Goal: Check status: Check status

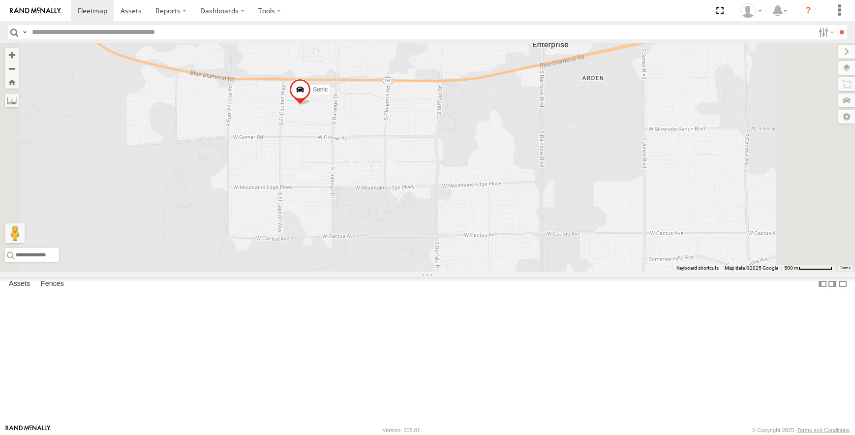
select select "**********"
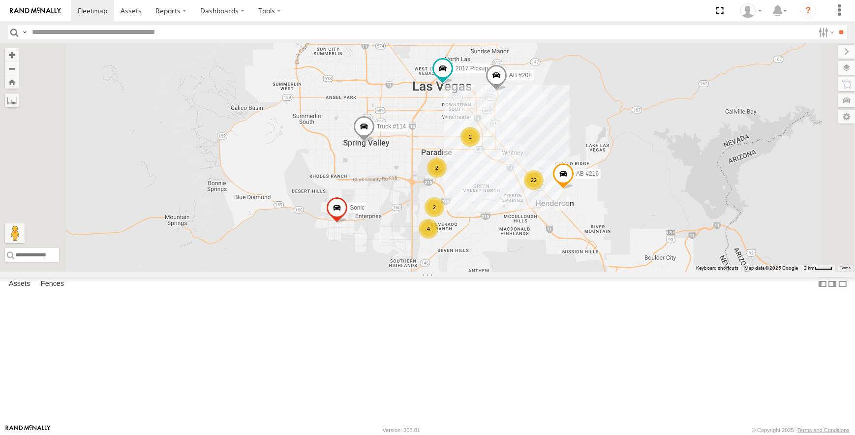
drag, startPoint x: 525, startPoint y: 148, endPoint x: 517, endPoint y: 238, distance: 90.3
click at [517, 238] on div "Sonic 22 4 AB #216 2 AB #208 Truck #114 [DATE] Pickup" at bounding box center [427, 157] width 855 height 228
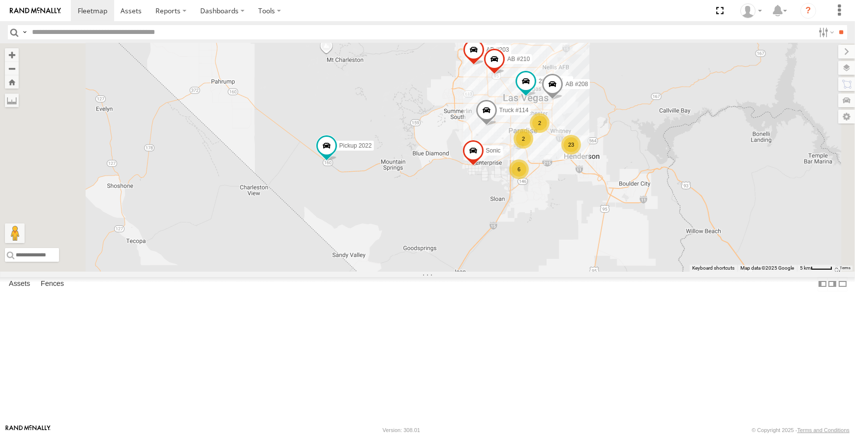
drag, startPoint x: 411, startPoint y: 227, endPoint x: 518, endPoint y: 248, distance: 109.2
click at [518, 248] on div "Sonic AB #208 Truck #114 2017 Pickup AB #210 AB #203 23 6 2 2 Pickup 2022" at bounding box center [427, 157] width 855 height 228
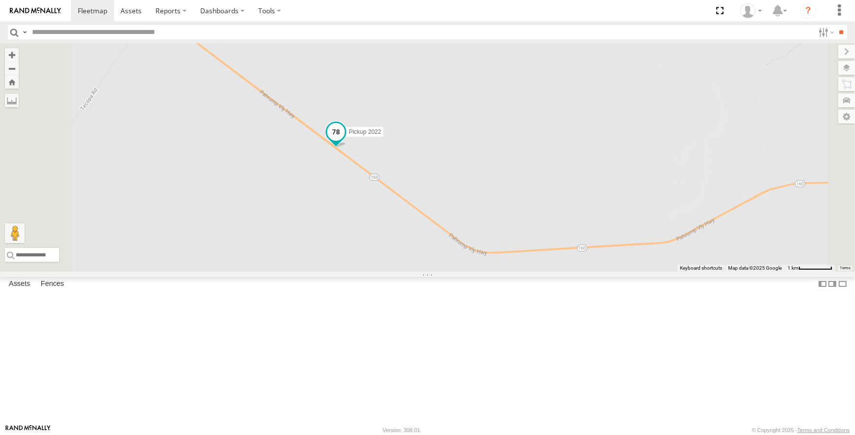
click at [345, 141] on span at bounding box center [336, 132] width 18 height 18
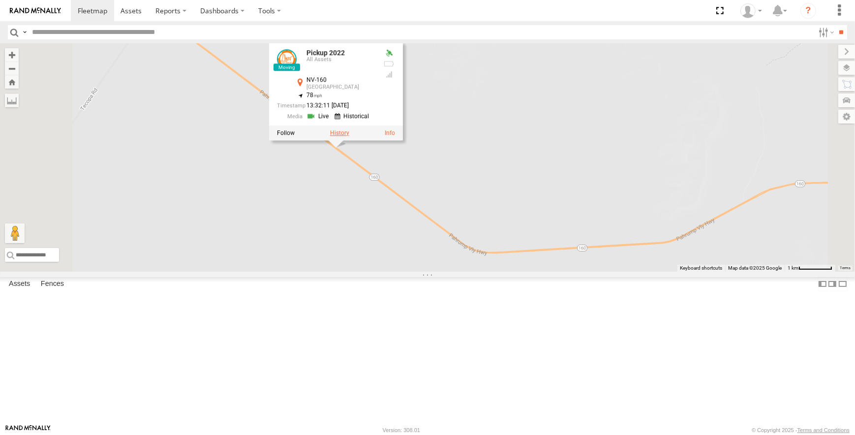
click at [349, 136] on label at bounding box center [339, 132] width 19 height 7
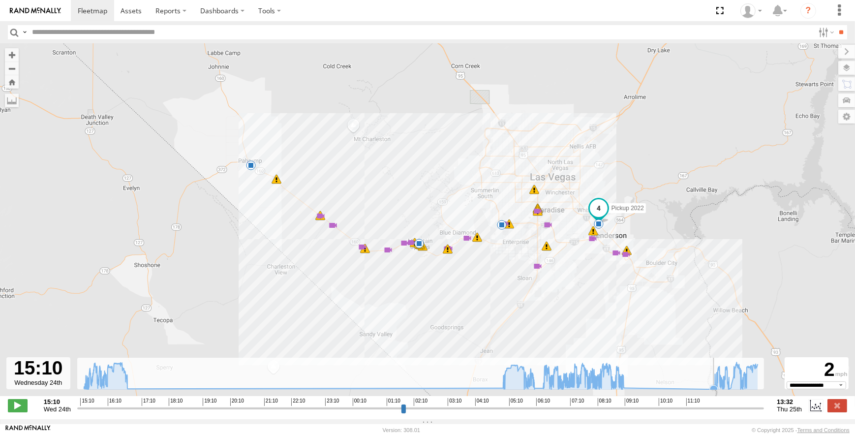
click at [711, 393] on icon at bounding box center [714, 389] width 8 height 8
click at [17, 417] on div "**********" at bounding box center [427, 406] width 855 height 21
click at [17, 412] on span at bounding box center [18, 405] width 20 height 13
drag, startPoint x: 79, startPoint y: 413, endPoint x: 100, endPoint y: 413, distance: 21.2
click at [100, 413] on input "range" at bounding box center [420, 407] width 687 height 9
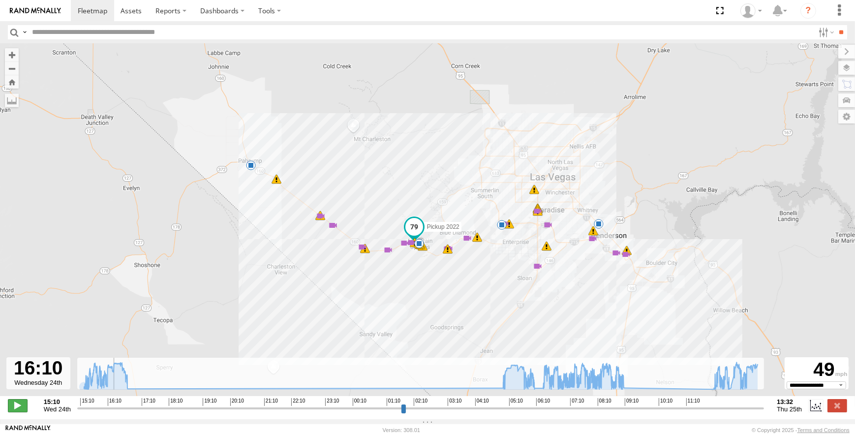
click at [18, 412] on span at bounding box center [18, 405] width 20 height 13
drag, startPoint x: 108, startPoint y: 414, endPoint x: 750, endPoint y: 411, distance: 642.6
click at [750, 411] on input "range" at bounding box center [420, 407] width 687 height 9
drag, startPoint x: 750, startPoint y: 415, endPoint x: 758, endPoint y: 415, distance: 7.9
click at [758, 413] on input "range" at bounding box center [420, 407] width 687 height 9
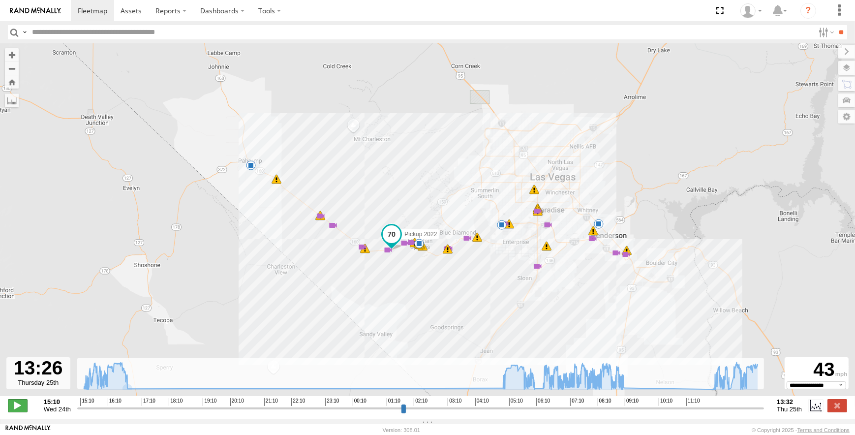
click at [22, 409] on span at bounding box center [18, 405] width 20 height 13
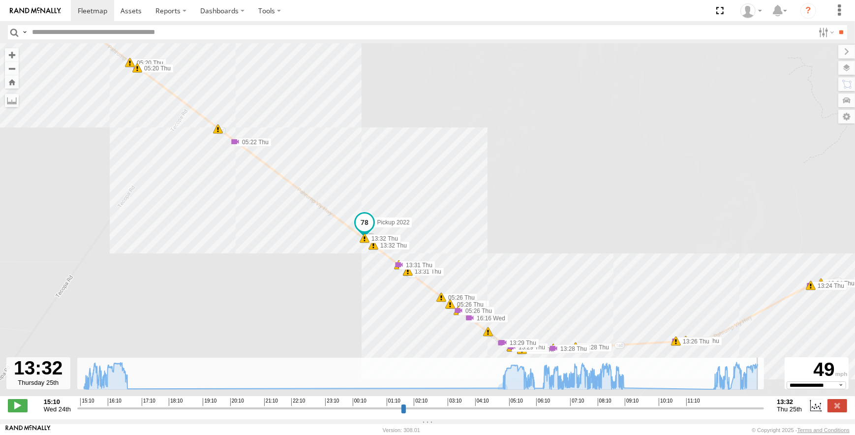
click at [369, 231] on span at bounding box center [365, 223] width 18 height 18
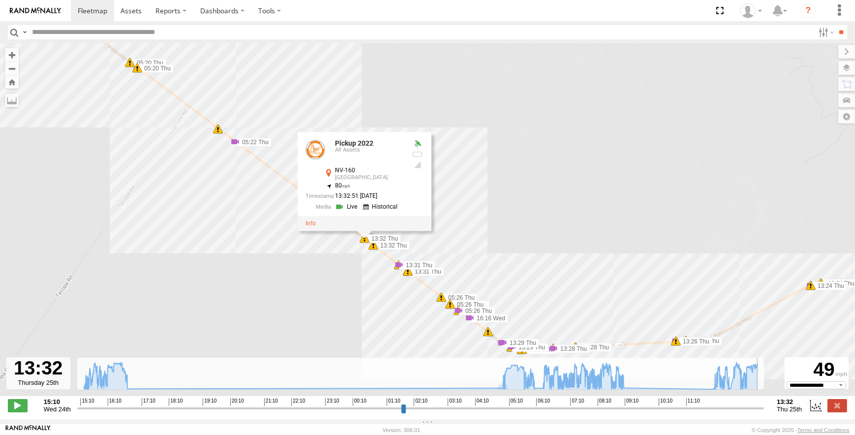
click at [497, 207] on div "Pickup 2022 16:36 Wed 05:20 Thu 05:22 Thu 05:22 Thu 05:34 Thu 06:07 Thu 06:42 T…" at bounding box center [427, 224] width 855 height 363
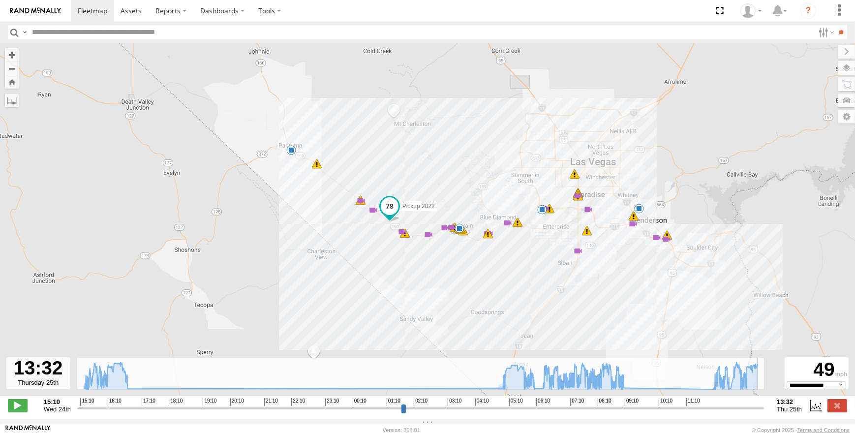
drag, startPoint x: 621, startPoint y: 189, endPoint x: 426, endPoint y: 172, distance: 195.6
click at [426, 172] on div "Pickup 2022 16:36 Wed 05:20 Thu 05:22 Thu 05:22 Thu 05:34 Thu 06:07 Thu 06:42 T…" at bounding box center [427, 224] width 855 height 363
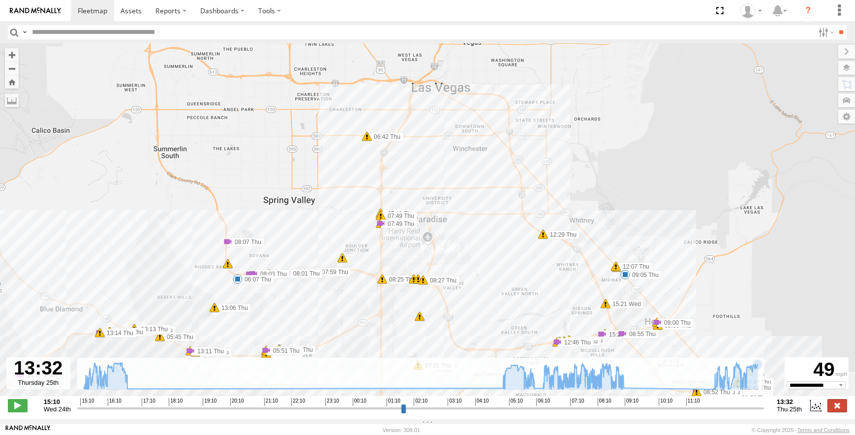
click at [840, 409] on label at bounding box center [838, 405] width 20 height 13
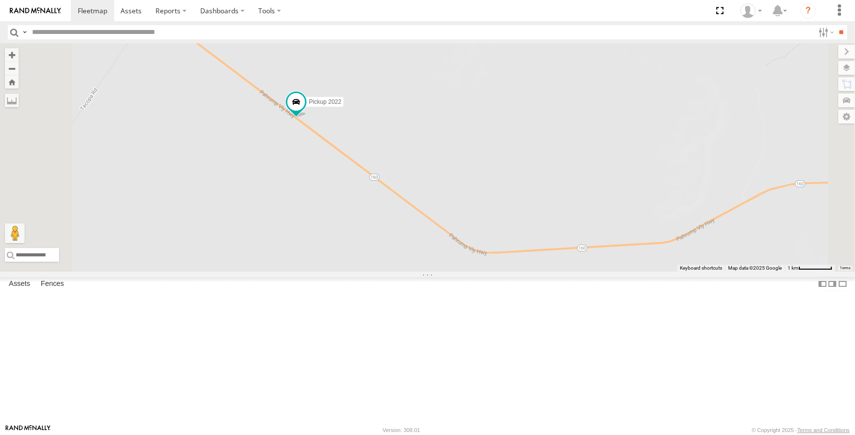
click at [0, 0] on link at bounding box center [0, 0] width 0 height 0
click at [0, 0] on span at bounding box center [0, 0] width 0 height 0
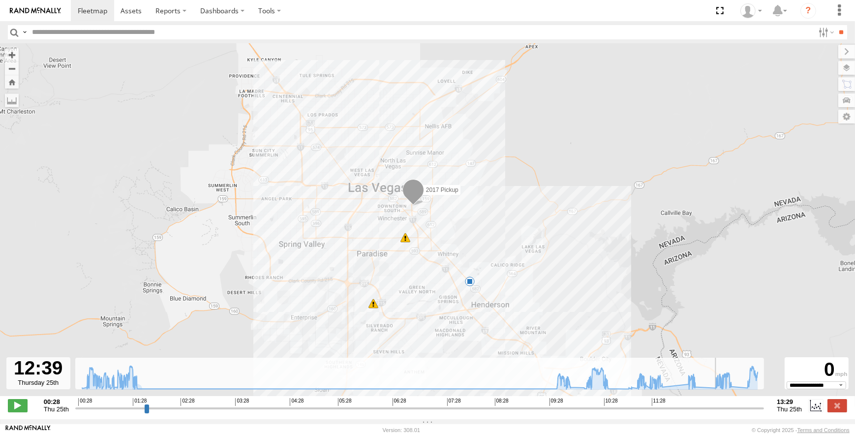
drag, startPoint x: 77, startPoint y: 412, endPoint x: 716, endPoint y: 434, distance: 639.6
type input "**********"
click at [716, 413] on input "range" at bounding box center [419, 407] width 689 height 9
